Goal: Find specific page/section: Find specific page/section

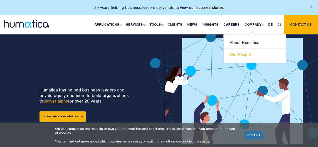
click at [240, 56] on link "Our People" at bounding box center [255, 55] width 62 height 12
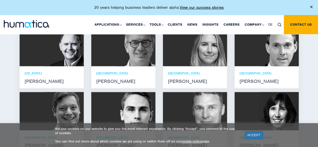
scroll to position [402, 0]
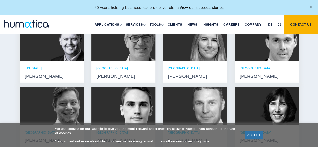
click at [113, 66] on p "PARIS" at bounding box center [123, 68] width 54 height 4
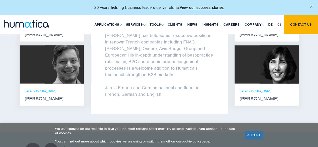
scroll to position [453, 0]
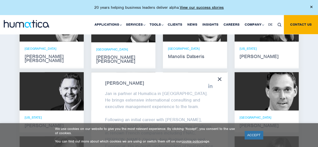
scroll to position [352, 0]
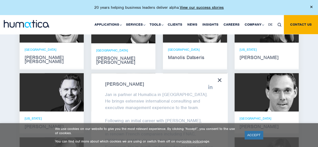
click at [219, 78] on icon at bounding box center [220, 80] width 4 height 4
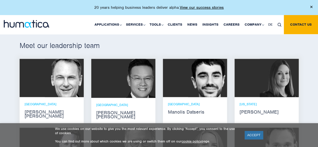
scroll to position [251, 0]
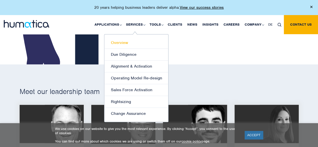
click at [121, 43] on link "Overview" at bounding box center [136, 43] width 64 height 12
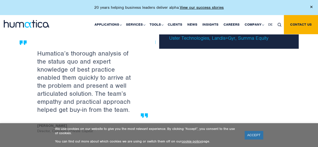
scroll to position [855, 0]
